Goal: Task Accomplishment & Management: Complete application form

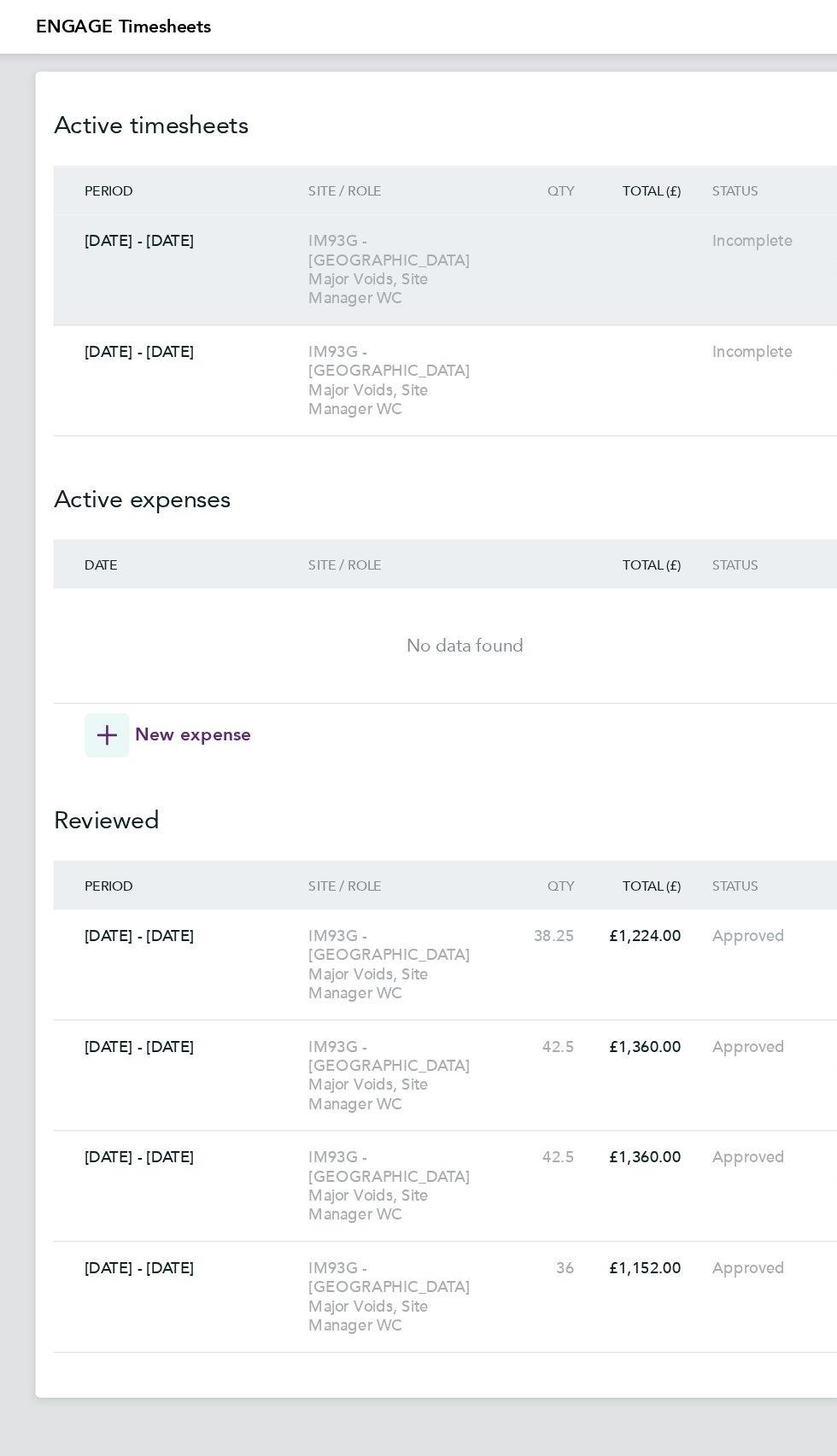
click at [622, 188] on div "Incomplete" at bounding box center [652, 184] width 88 height 15
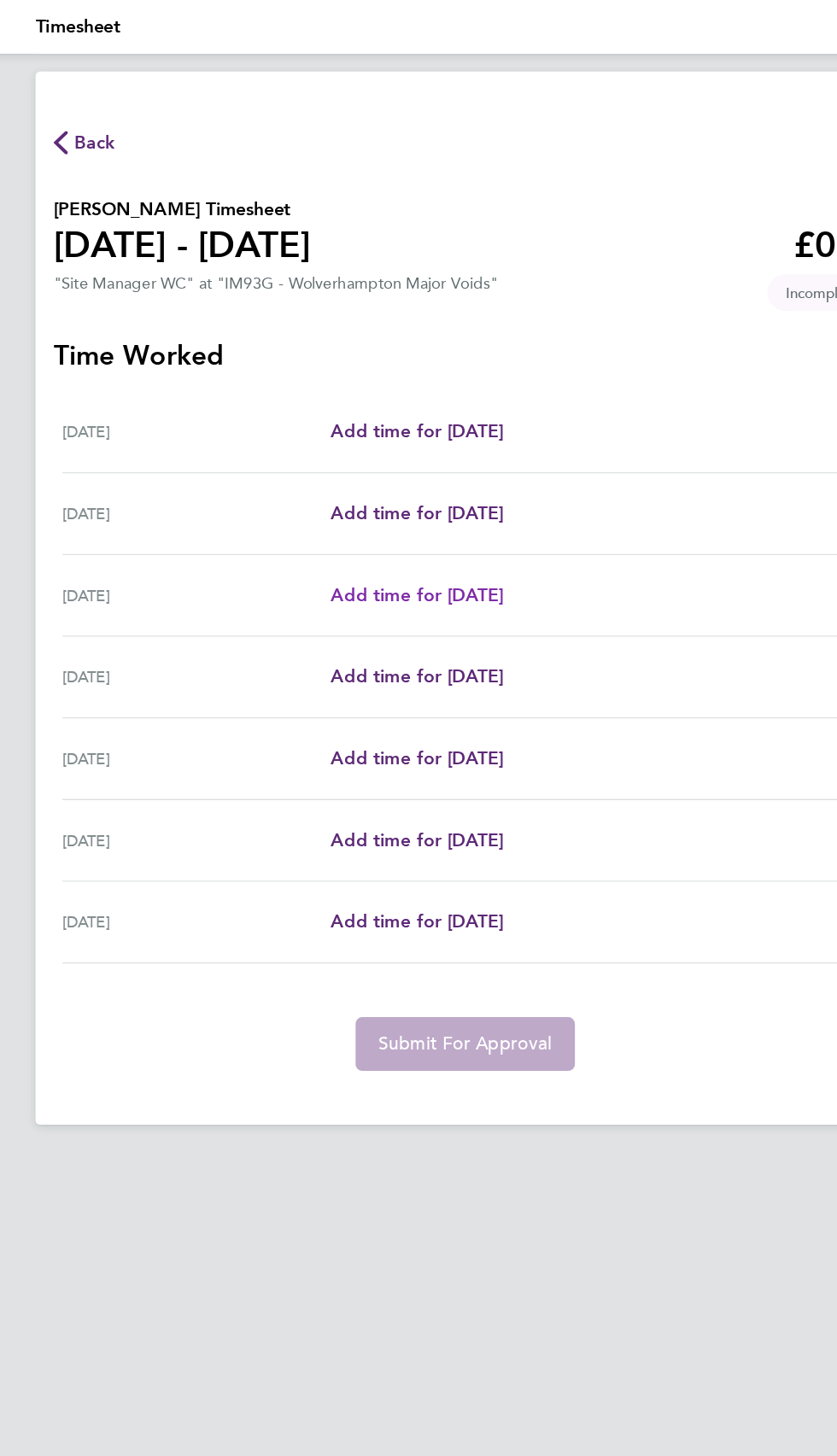
click at [406, 454] on span "Add time for [DATE]" at bounding box center [382, 453] width 132 height 16
select select "30"
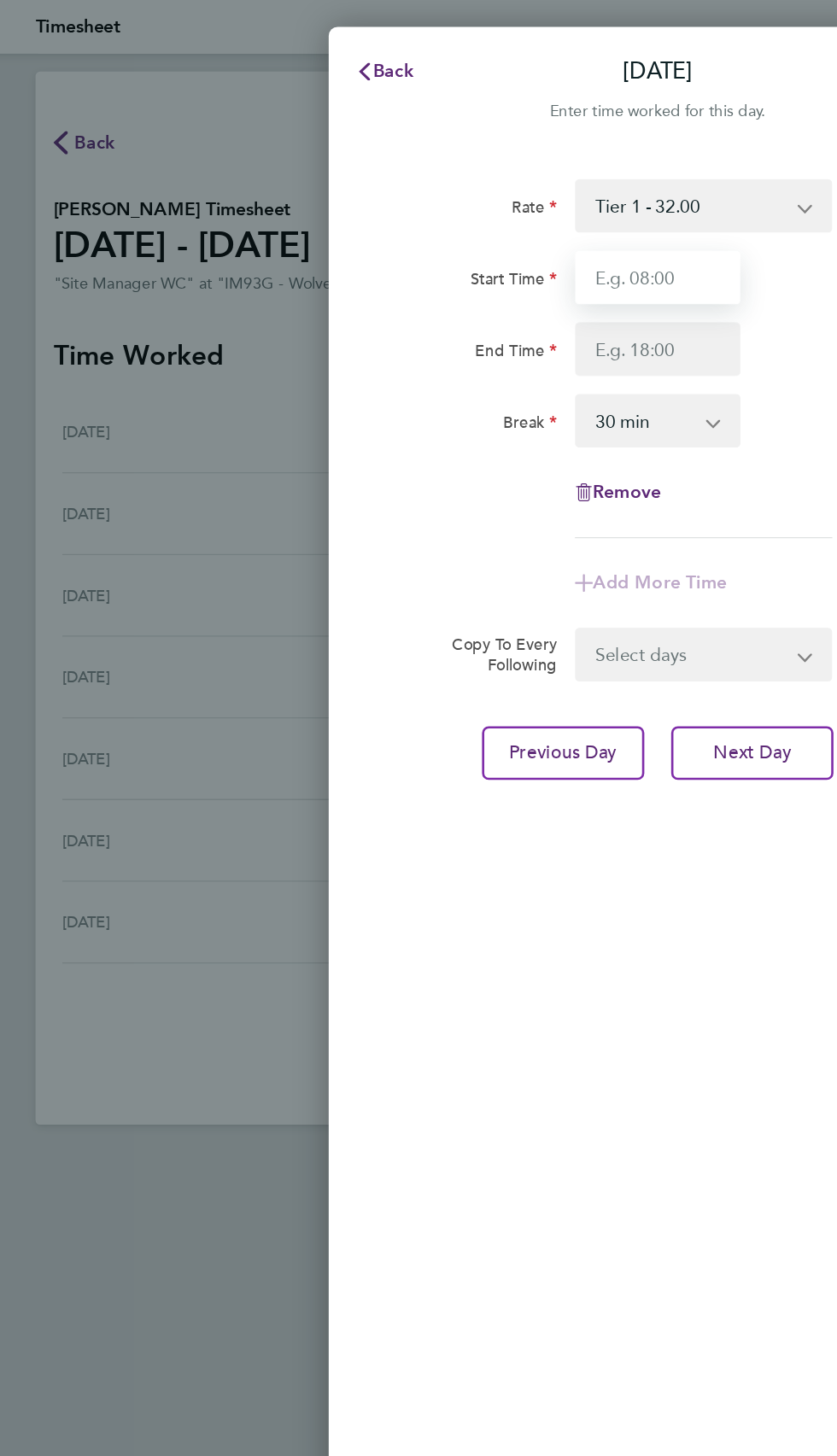
click at [577, 207] on input "Start Time" at bounding box center [566, 211] width 127 height 41
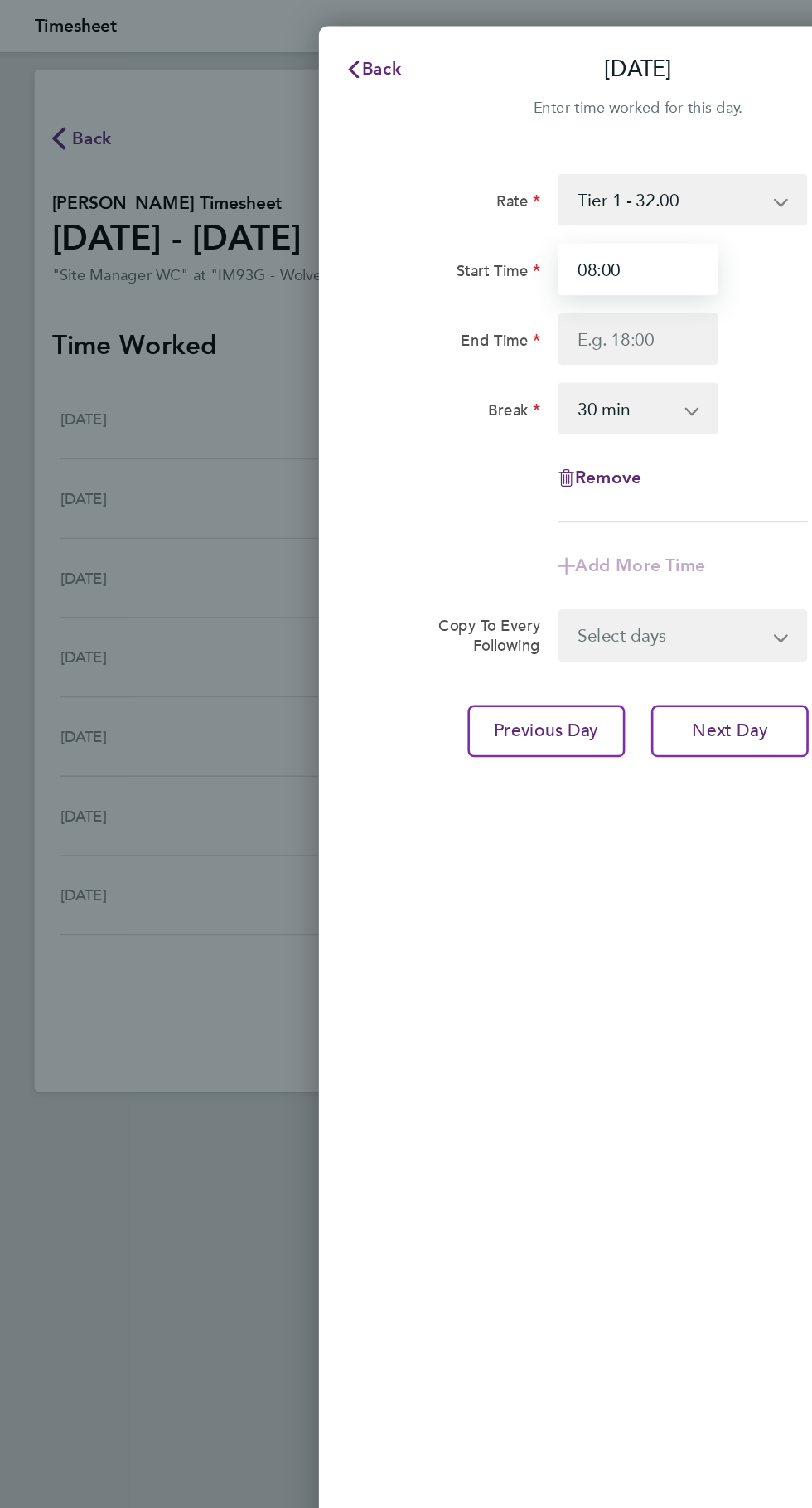
type input "08:00"
click at [575, 253] on input "End Time" at bounding box center [549, 258] width 123 height 40
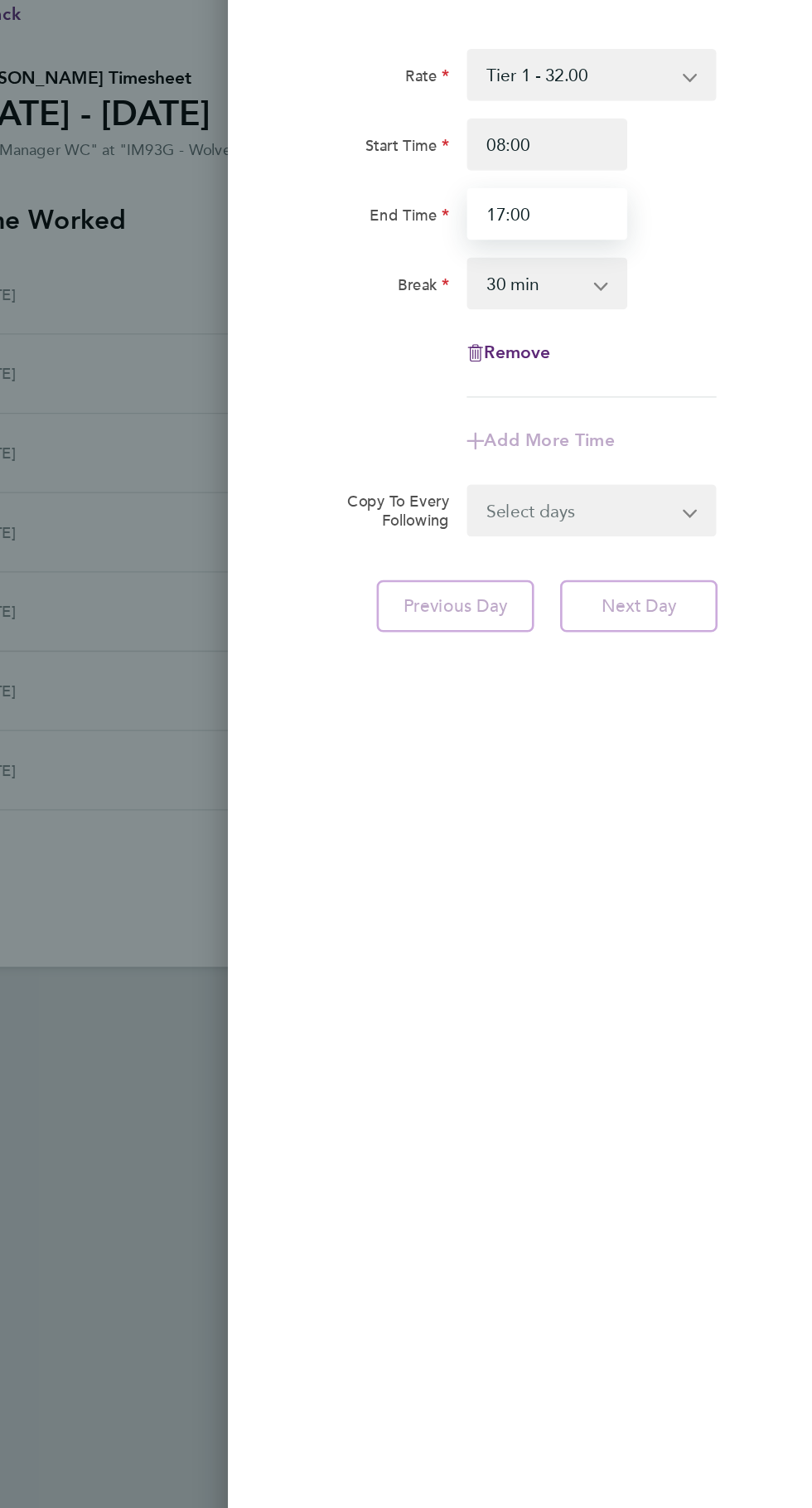
type input "17:00"
click at [614, 477] on form "Rate Tier 1 - 32.00 Start Time 08:00 End Time 17:00 Break 0 min 15 min 30 min 4…" at bounding box center [548, 319] width 394 height 373
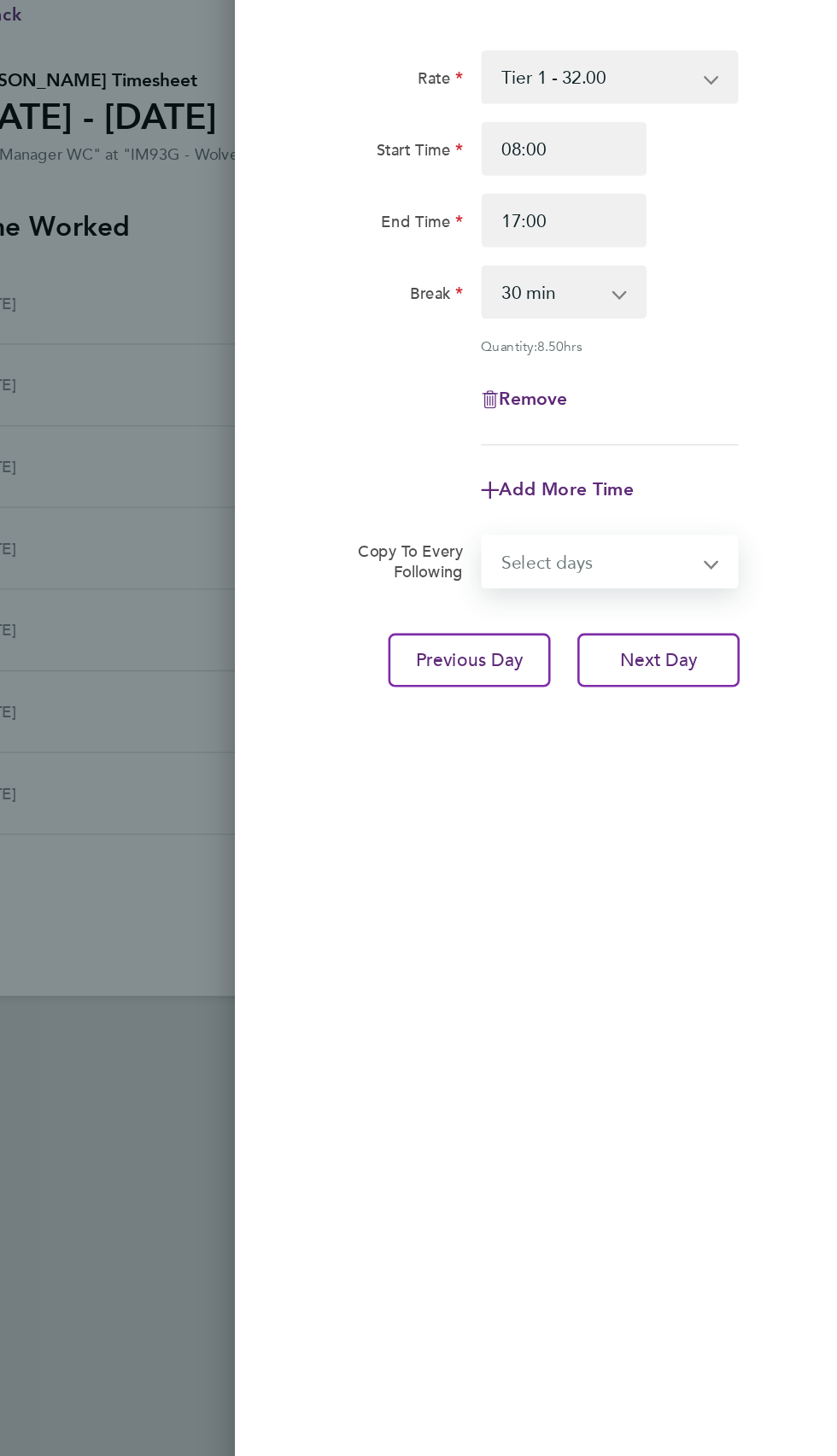
select select "DAY"
select select "[DATE]"
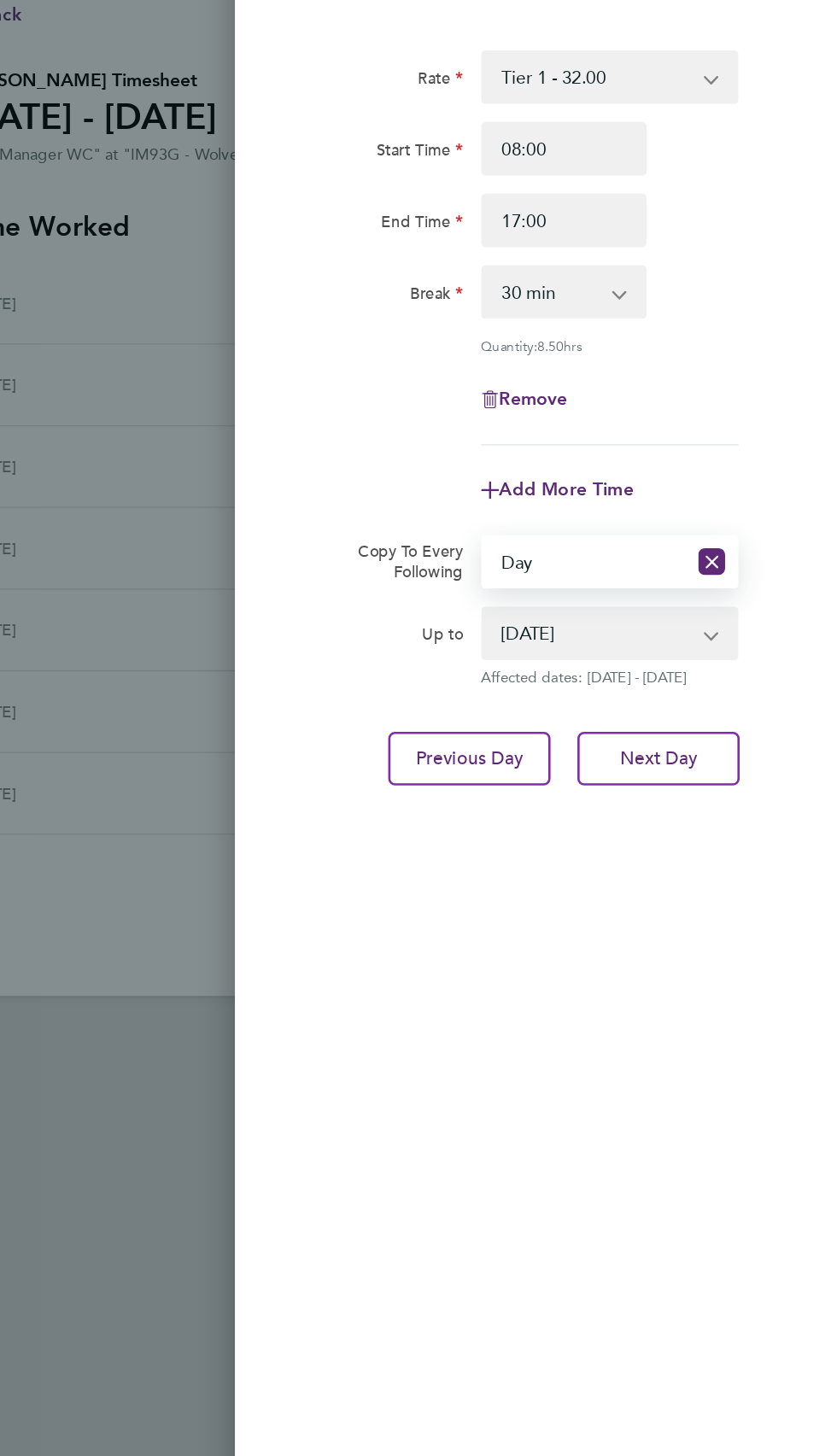
click at [590, 580] on select "[DATE] [DATE] [DATE] [DATE]" at bounding box center [589, 582] width 172 height 37
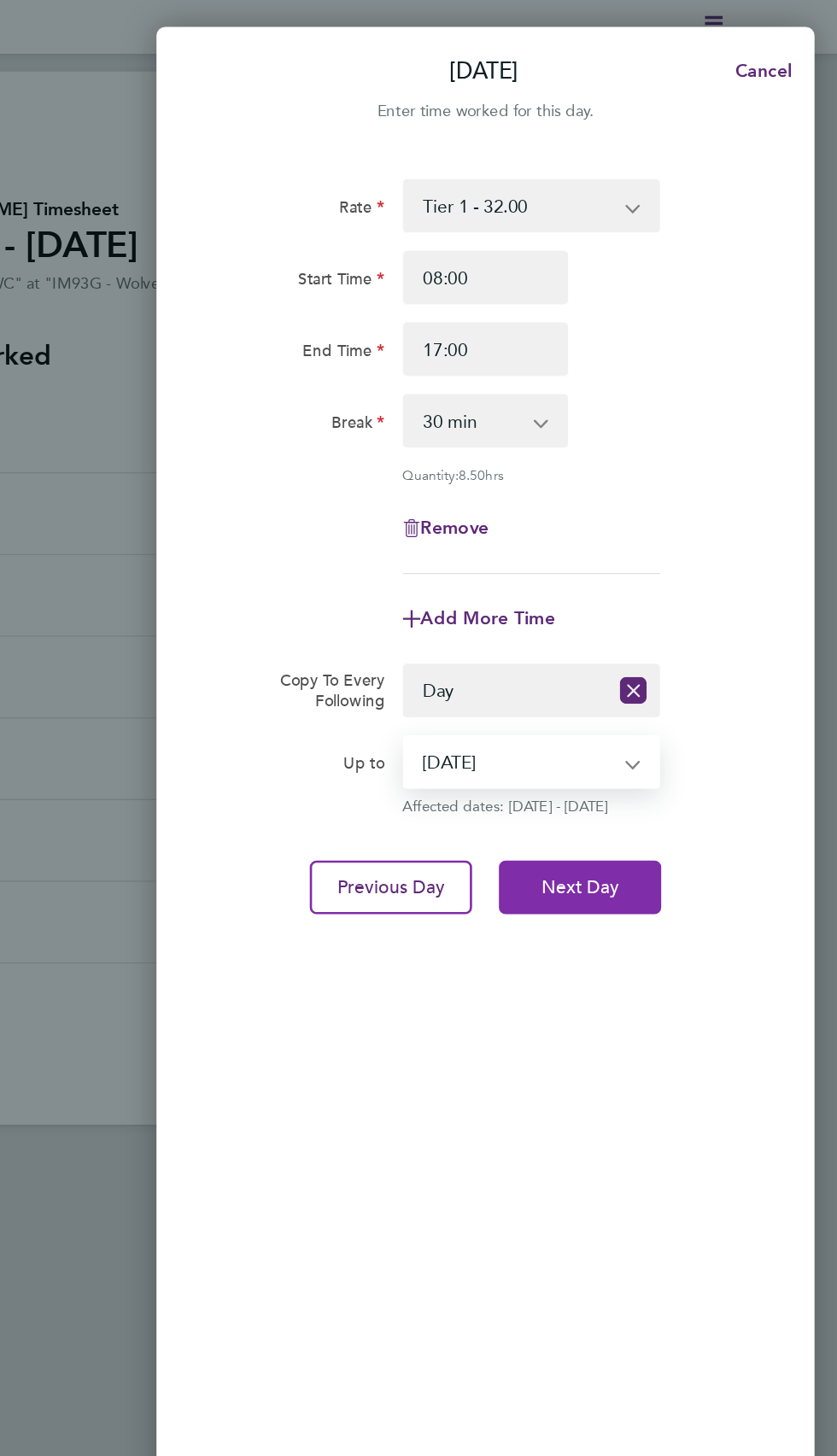
click at [660, 669] on span "Next Day" at bounding box center [638, 678] width 59 height 17
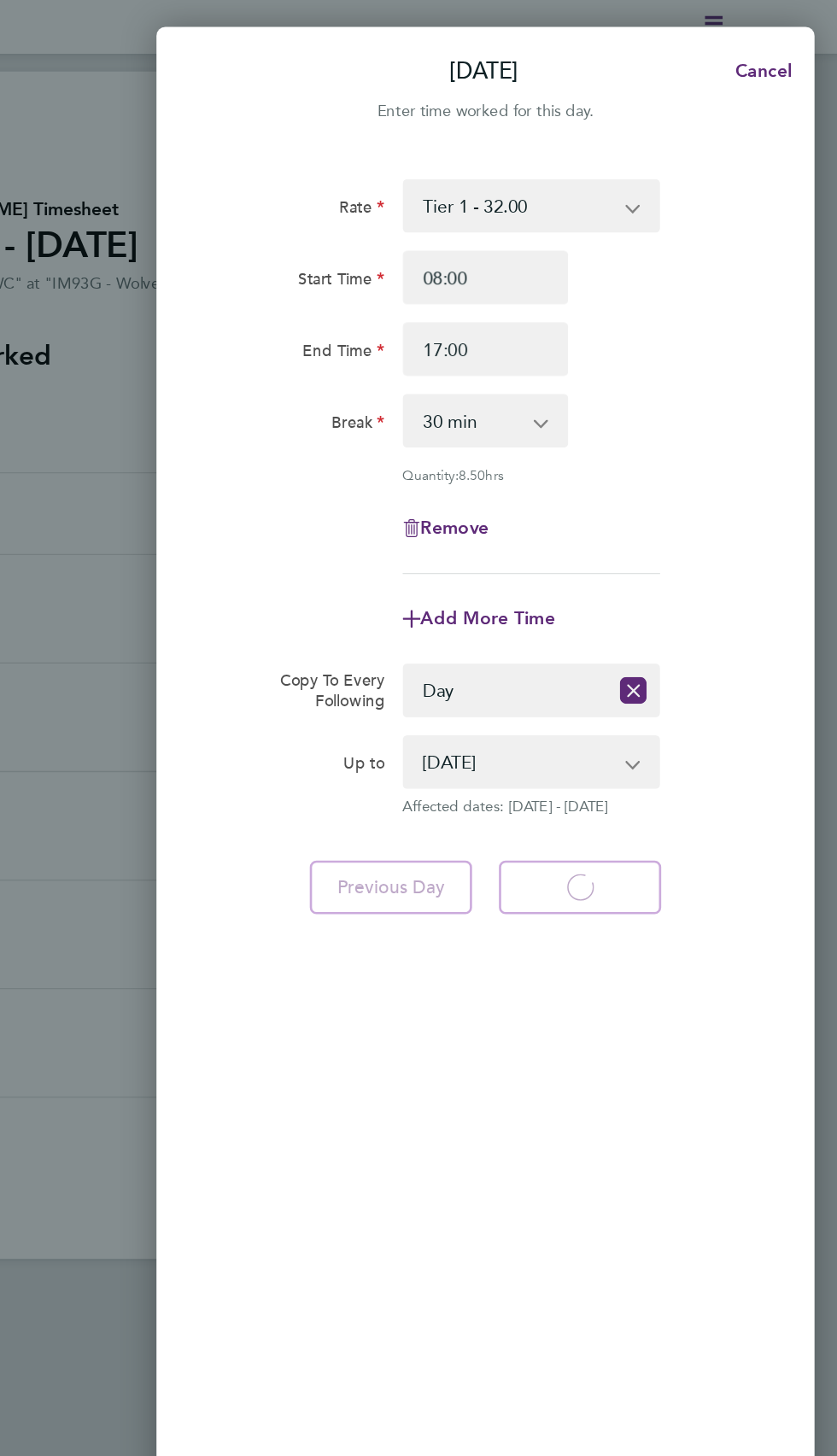
select select "30"
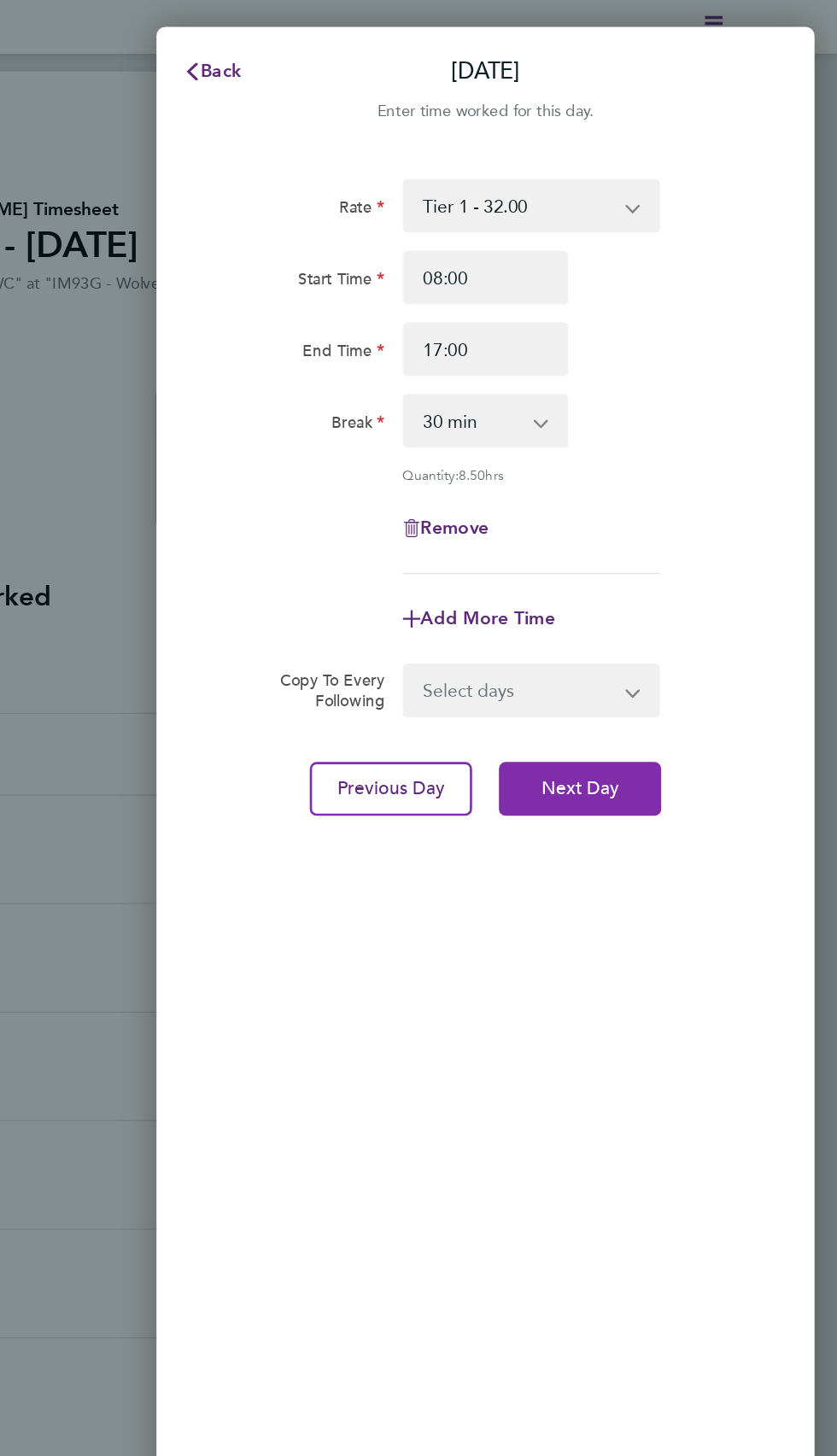
click at [657, 588] on button "Next Day" at bounding box center [637, 601] width 124 height 41
select select "30"
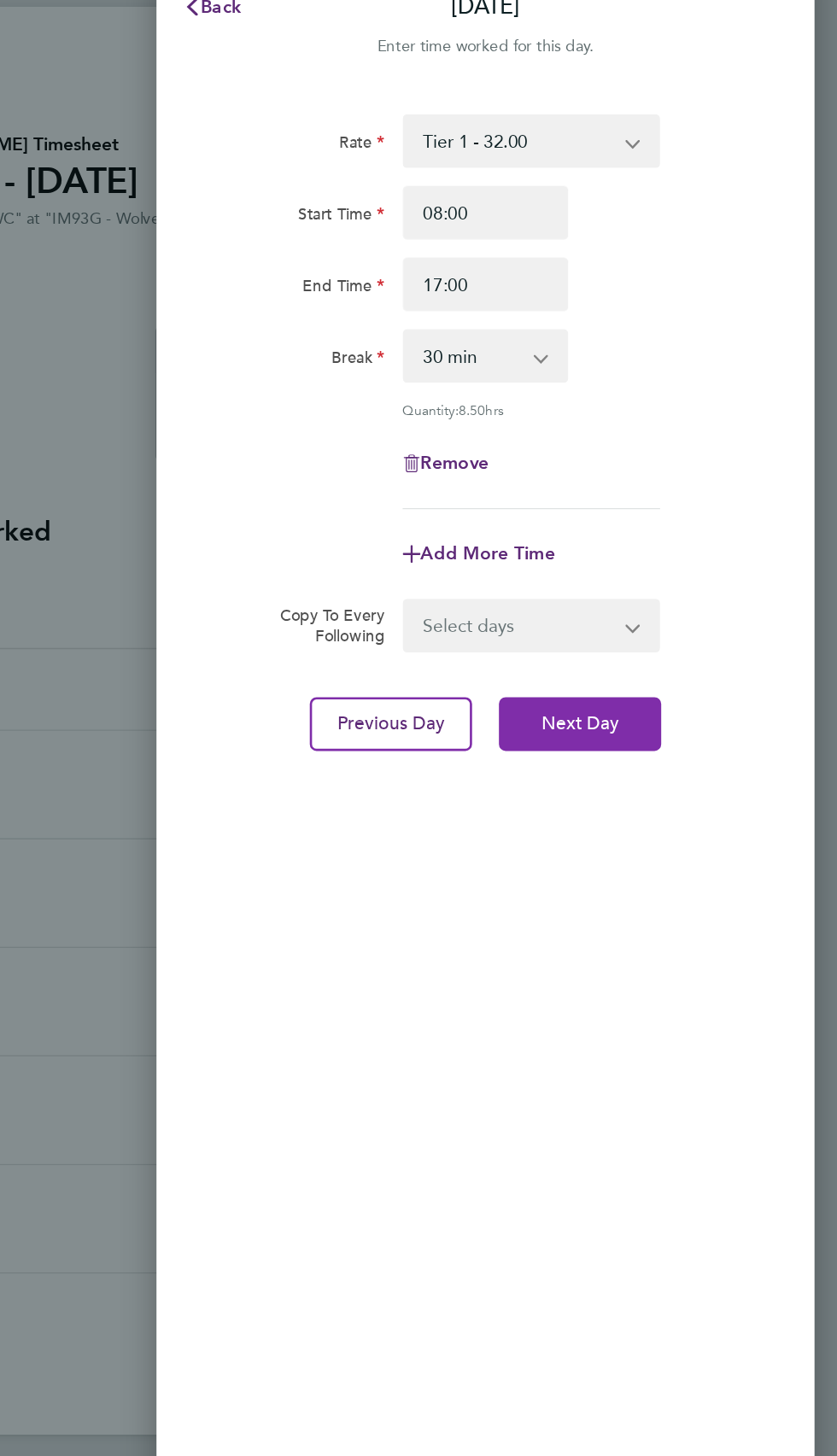
click at [656, 596] on span "Next Day" at bounding box center [638, 602] width 59 height 17
select select "30"
click at [659, 589] on button "Next Day" at bounding box center [637, 601] width 124 height 41
select select "30"
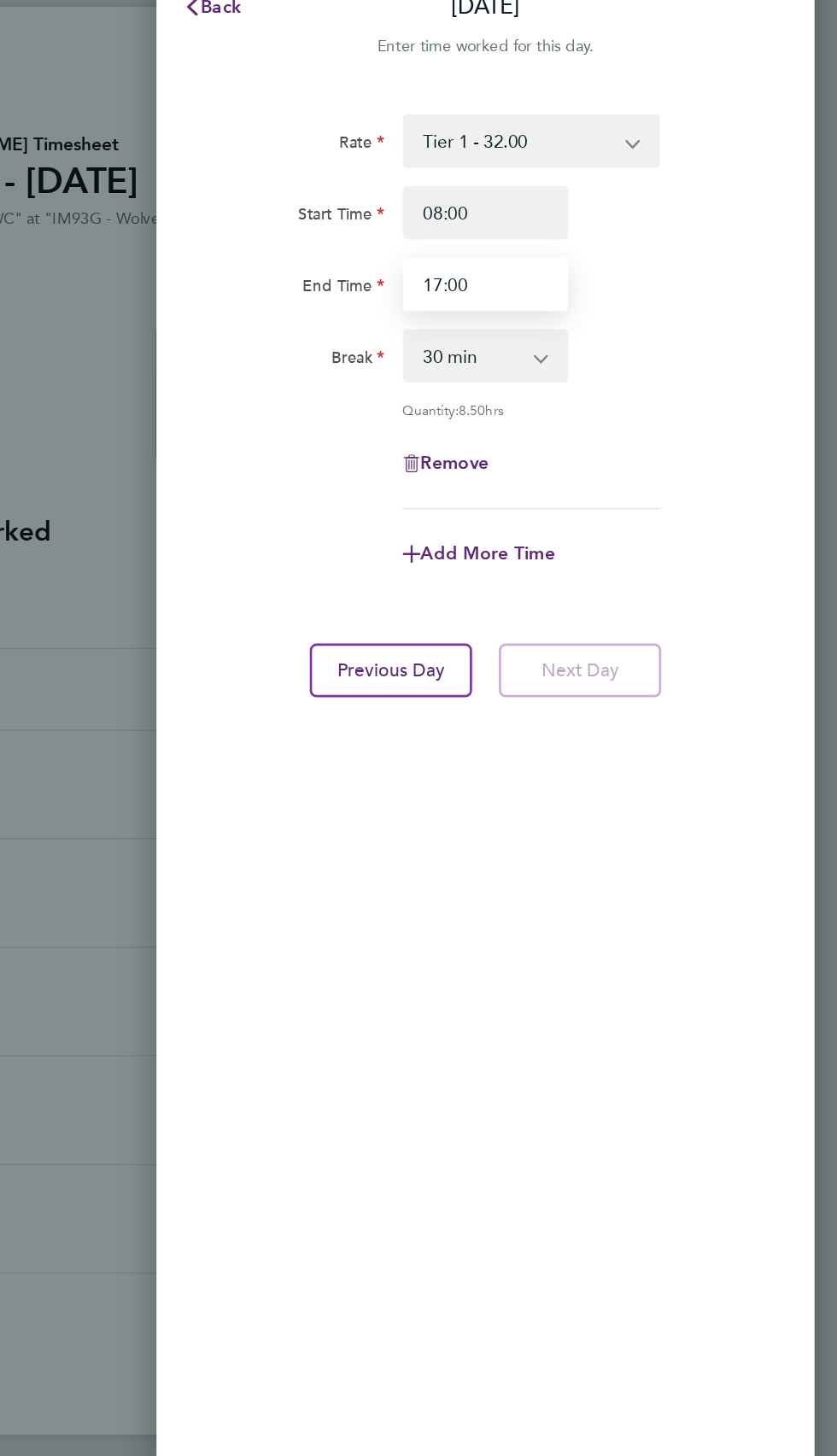
click at [580, 267] on input "17:00" at bounding box center [566, 266] width 127 height 41
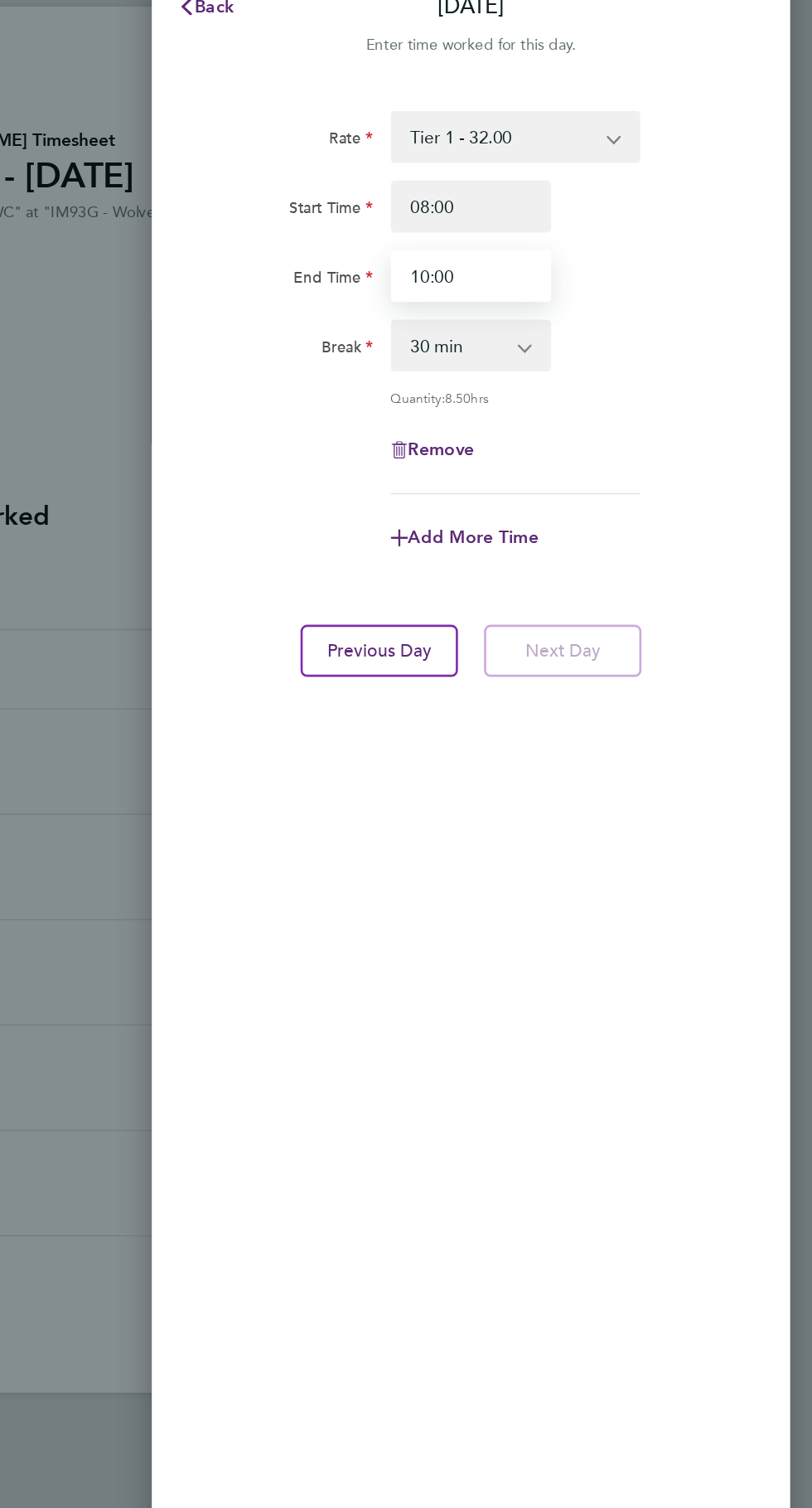
type input "10:00"
click at [585, 316] on select "0 min 15 min 30 min 45 min 60 min 75 min 90 min" at bounding box center [538, 311] width 99 height 36
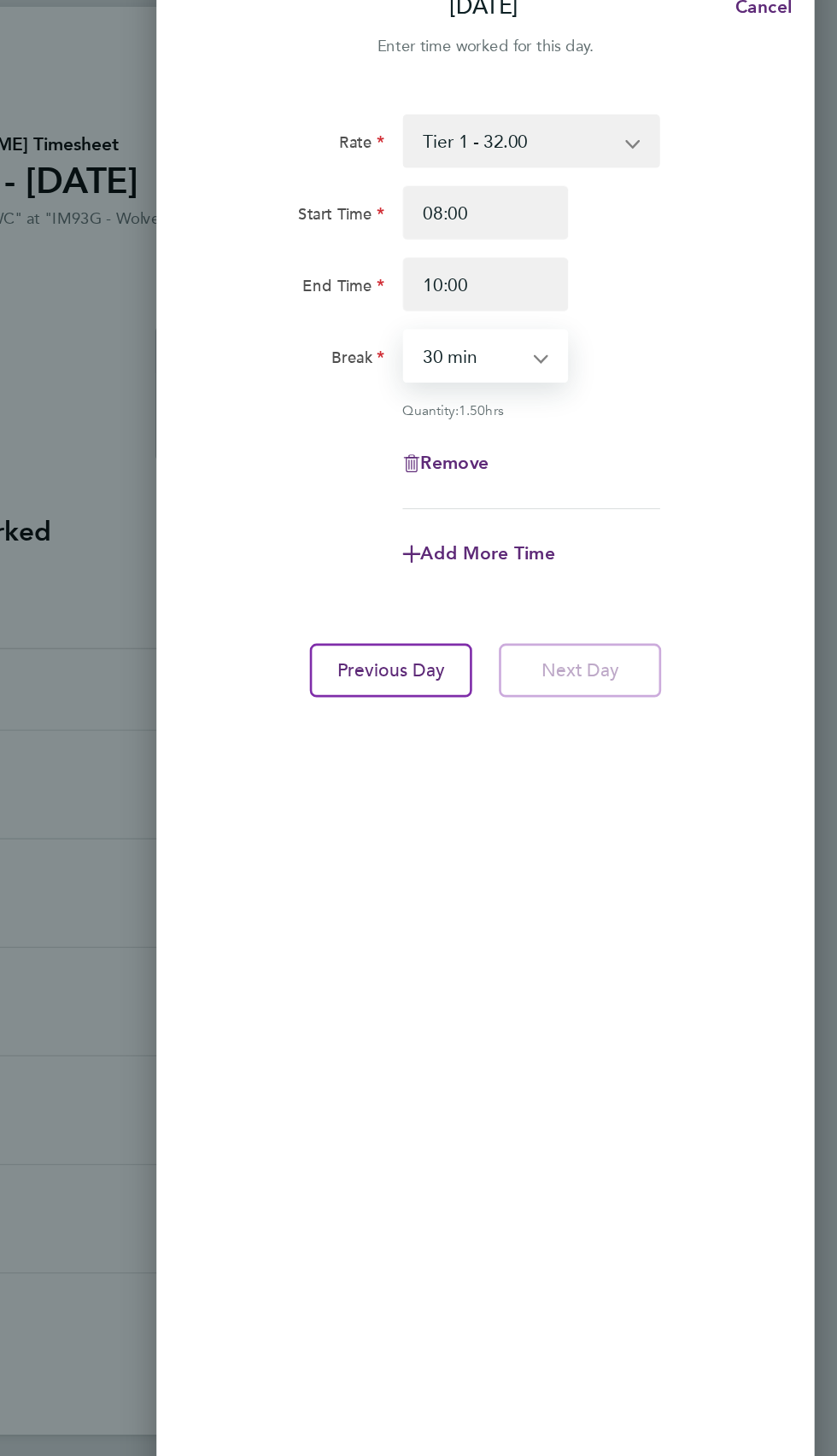
select select "0"
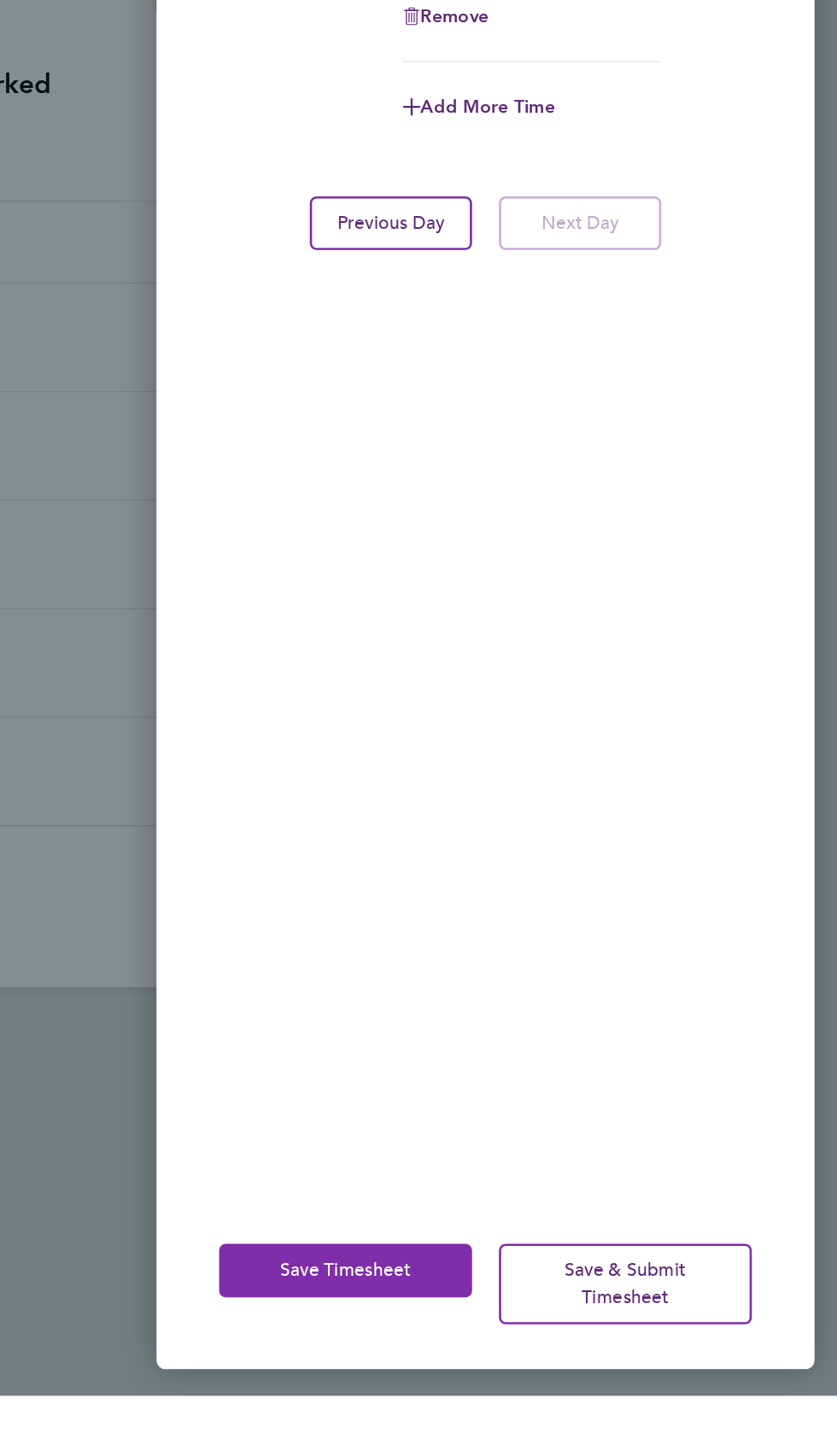
click at [412, 1369] on span "Save Timesheet" at bounding box center [458, 1361] width 99 height 17
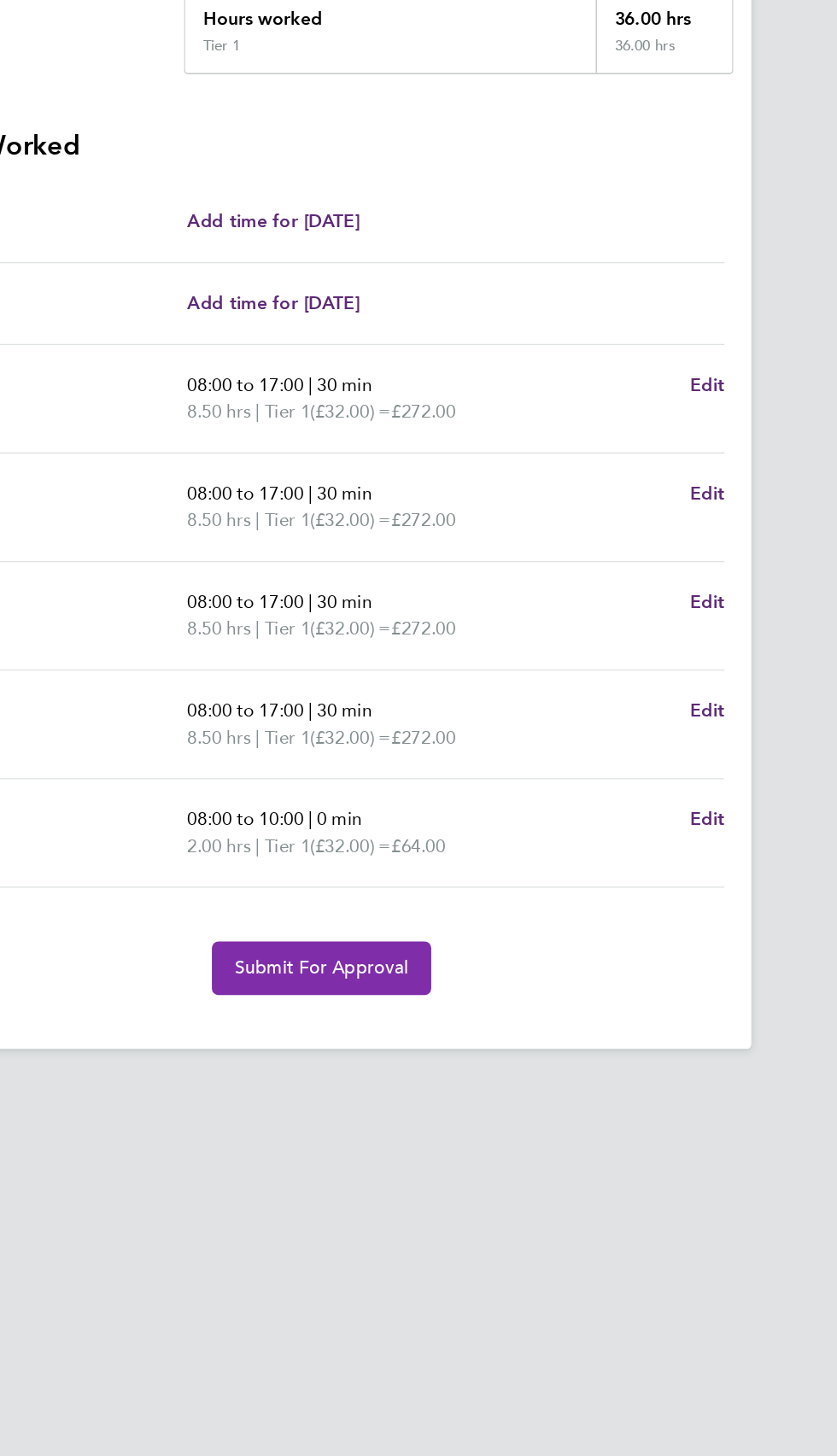
click at [389, 1063] on button "Submit For Approval" at bounding box center [418, 1082] width 166 height 41
